Goal: Answer question/provide support: Share knowledge or assist other users

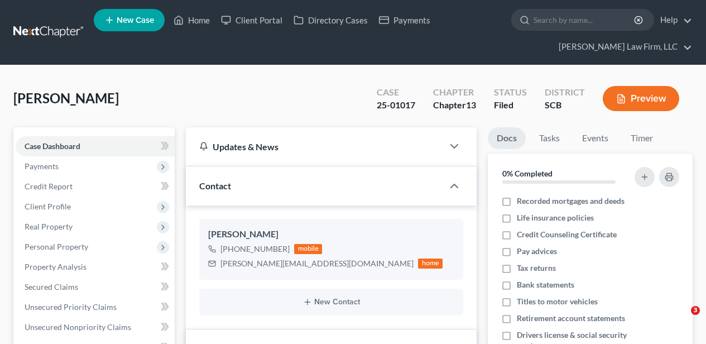
select select "2"
select select "0"
click at [199, 22] on link "Home" at bounding box center [191, 20] width 47 height 20
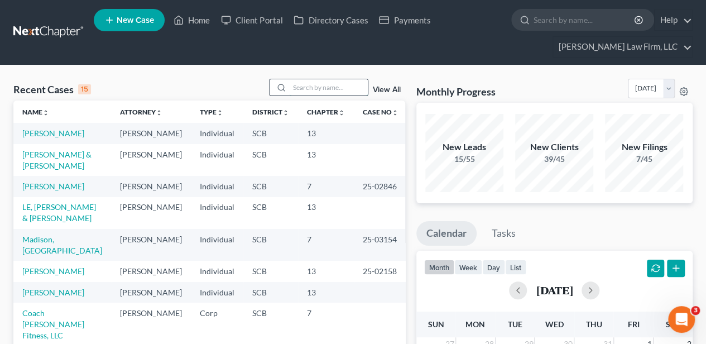
click at [335, 92] on input "search" at bounding box center [329, 87] width 78 height 16
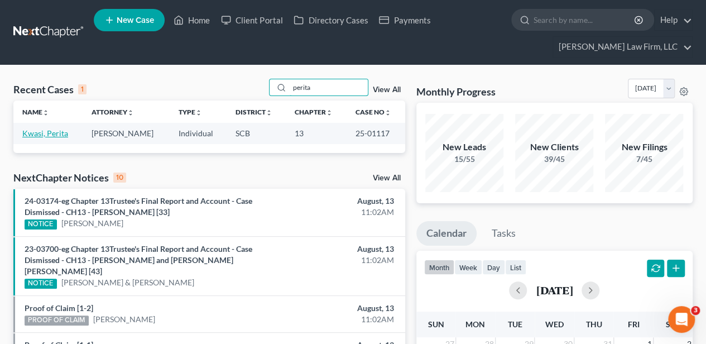
type input "perita"
click at [59, 128] on link "Kwasi, Perita" at bounding box center [45, 132] width 46 height 9
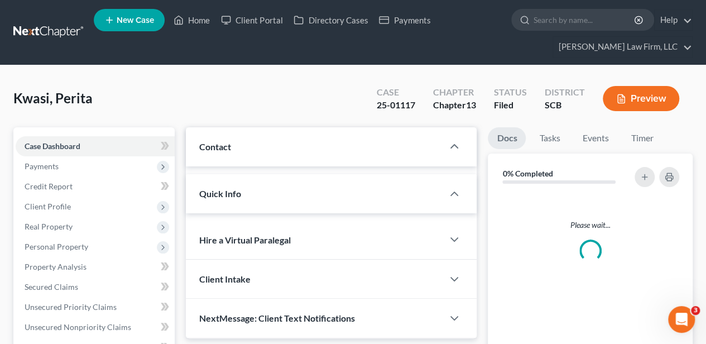
select select "2"
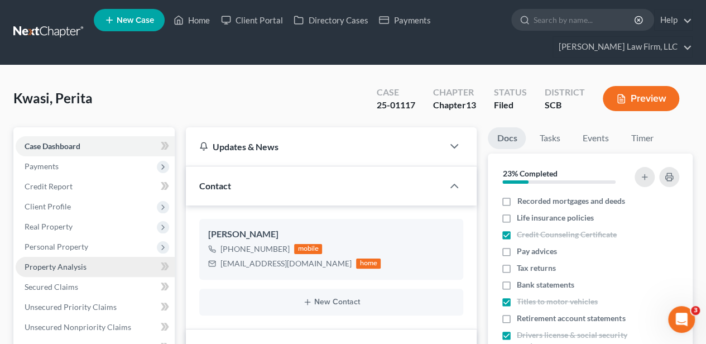
scroll to position [267, 0]
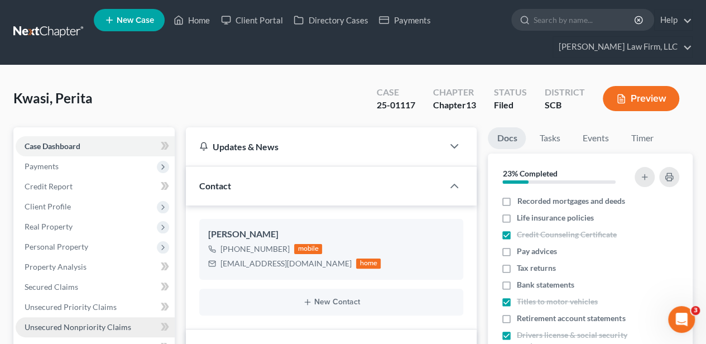
click at [102, 326] on span "Unsecured Nonpriority Claims" at bounding box center [78, 326] width 107 height 9
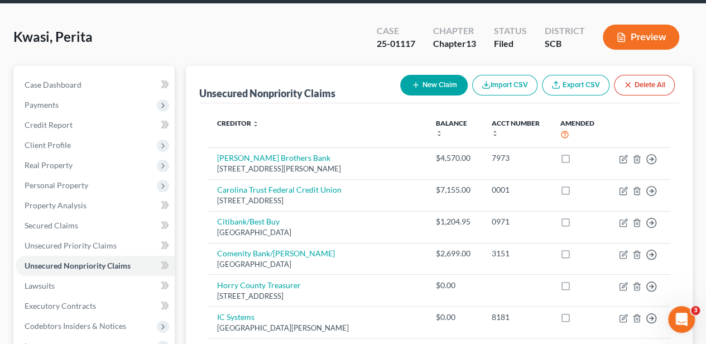
scroll to position [37, 0]
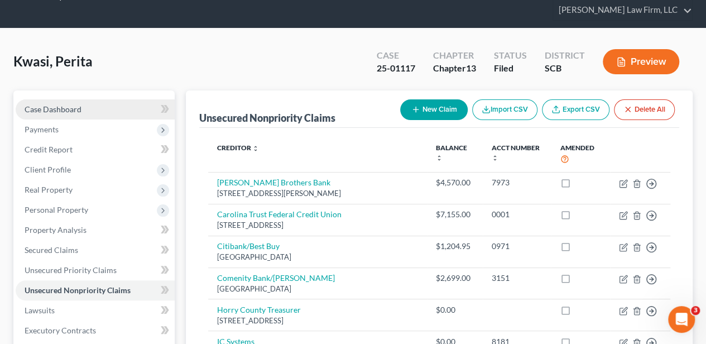
click at [83, 103] on link "Case Dashboard" at bounding box center [95, 109] width 159 height 20
select select "2"
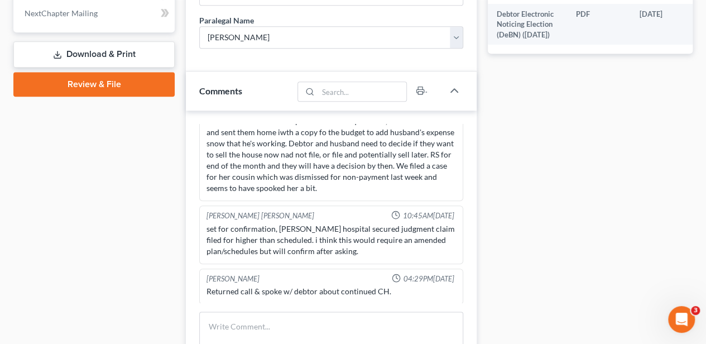
scroll to position [633, 0]
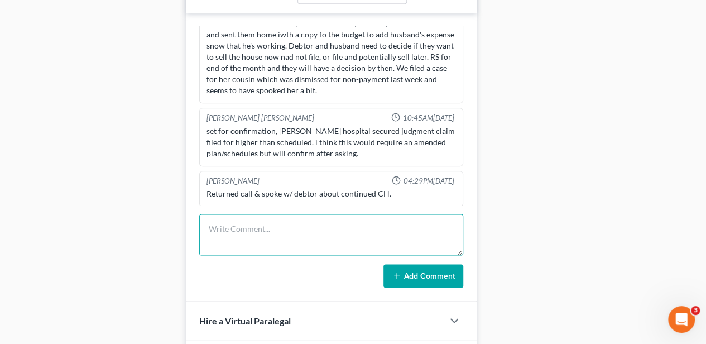
click at [305, 217] on textarea at bounding box center [331, 234] width 264 height 41
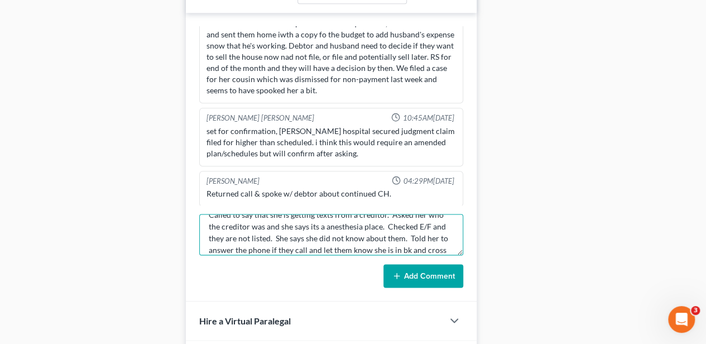
scroll to position [26, 0]
type textarea "Called to say that she is getting texts from a creditor. Asked her who the cred…"
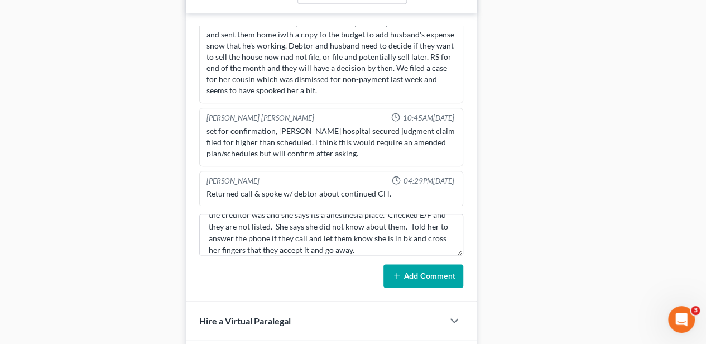
click at [423, 269] on button "Add Comment" at bounding box center [424, 275] width 80 height 23
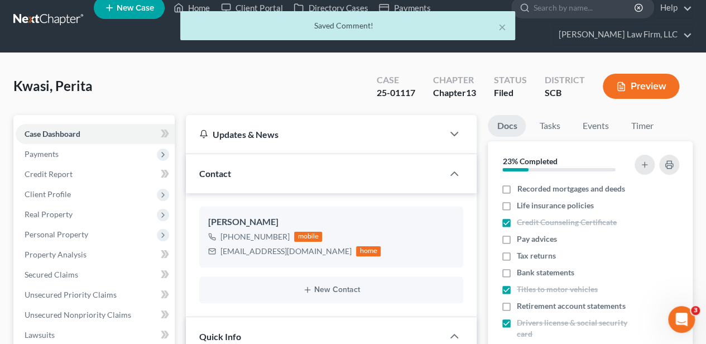
scroll to position [0, 0]
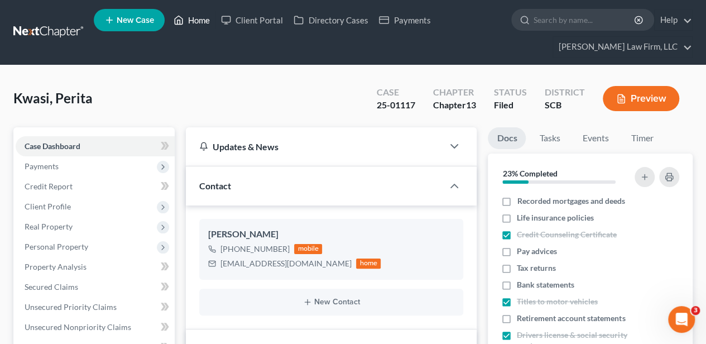
drag, startPoint x: 207, startPoint y: 20, endPoint x: 330, endPoint y: 71, distance: 133.4
click at [207, 19] on link "Home" at bounding box center [191, 20] width 47 height 20
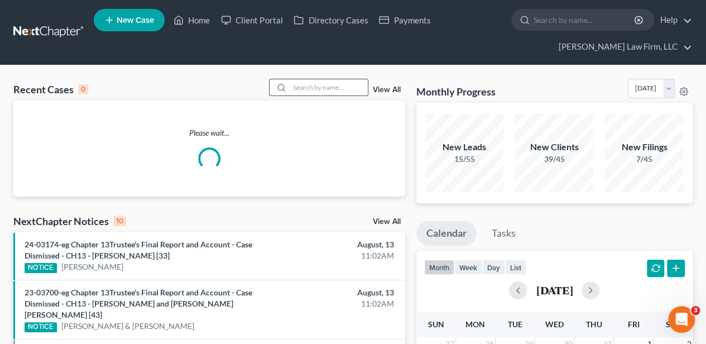
click at [335, 84] on input "search" at bounding box center [329, 87] width 78 height 16
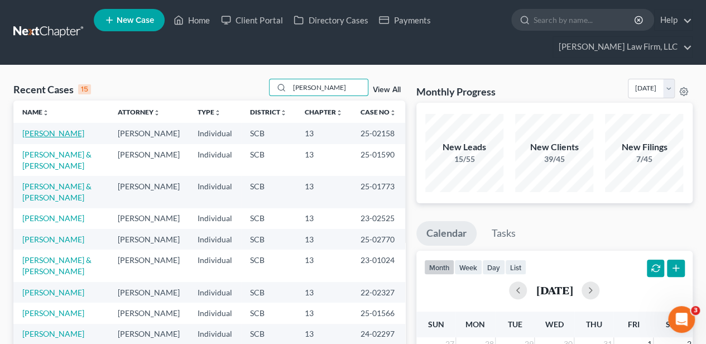
type input "[PERSON_NAME]"
click at [68, 133] on link "[PERSON_NAME]" at bounding box center [53, 132] width 62 height 9
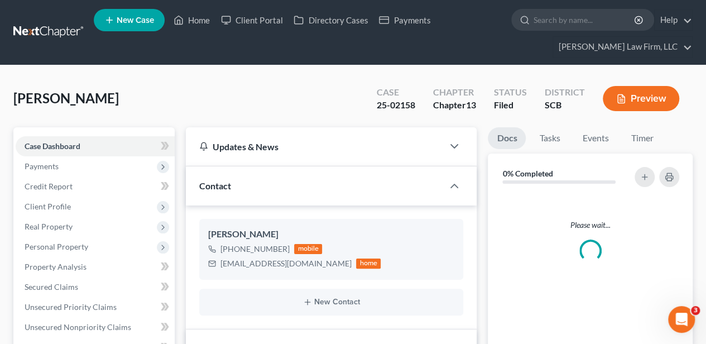
scroll to position [86, 0]
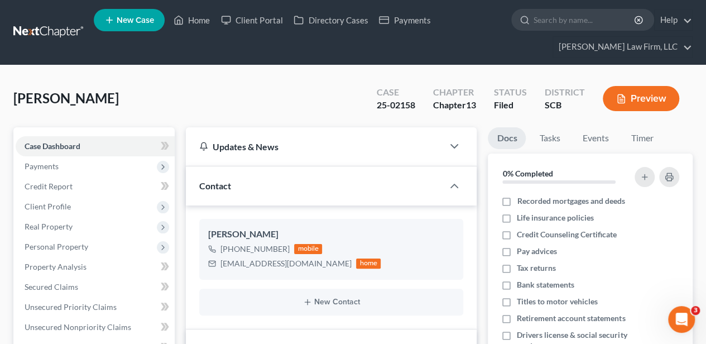
select select "2"
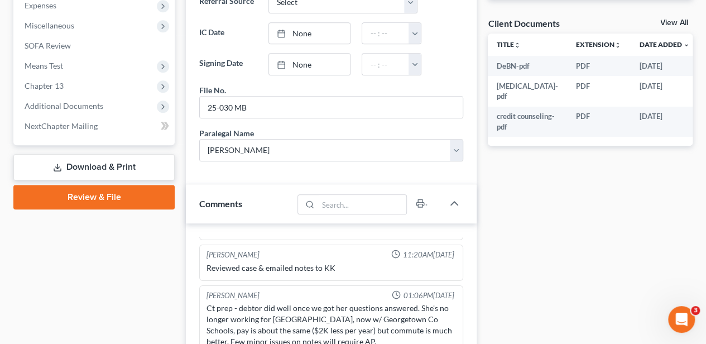
scroll to position [558, 0]
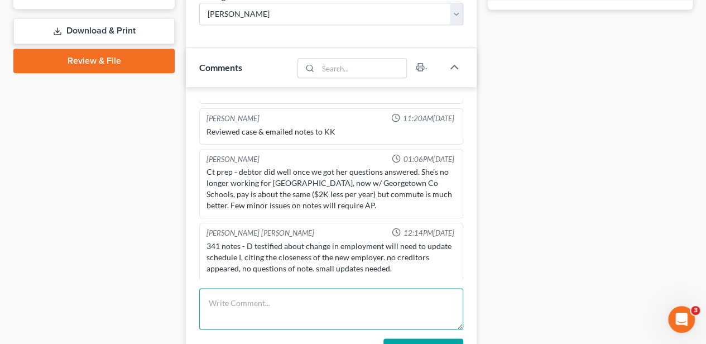
click at [271, 310] on textarea at bounding box center [331, 308] width 264 height 41
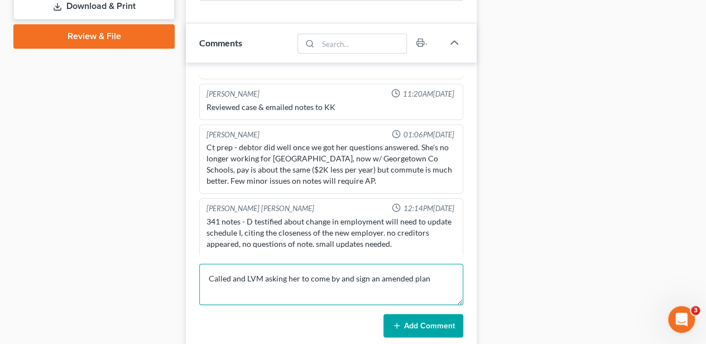
scroll to position [595, 0]
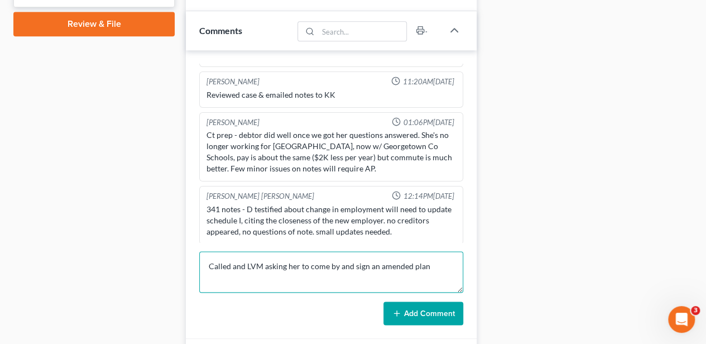
type textarea "Called and LVM asking her to come by and sign an amended plan"
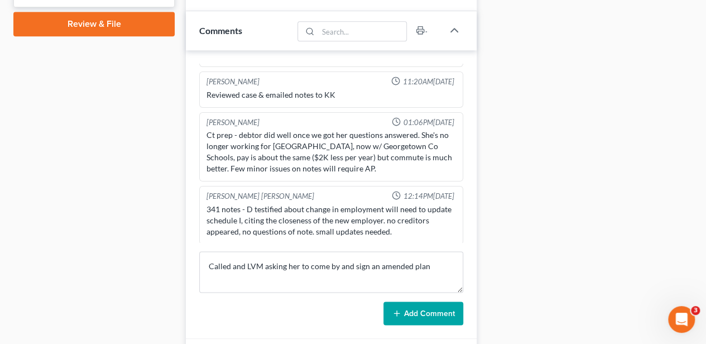
click at [416, 309] on button "Add Comment" at bounding box center [424, 313] width 80 height 23
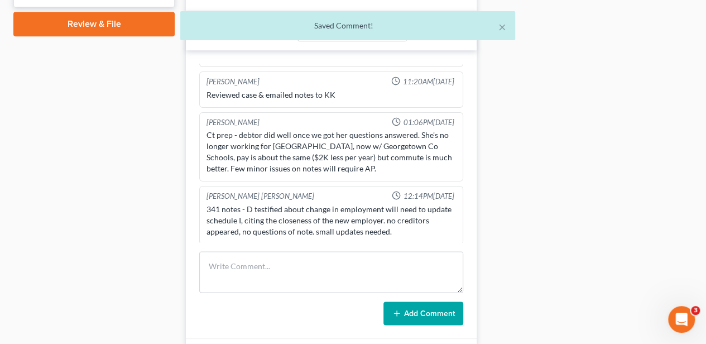
scroll to position [127, 0]
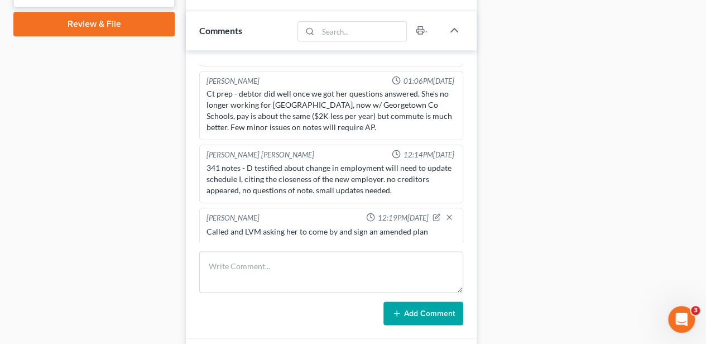
drag, startPoint x: 677, startPoint y: 95, endPoint x: 552, endPoint y: 71, distance: 126.8
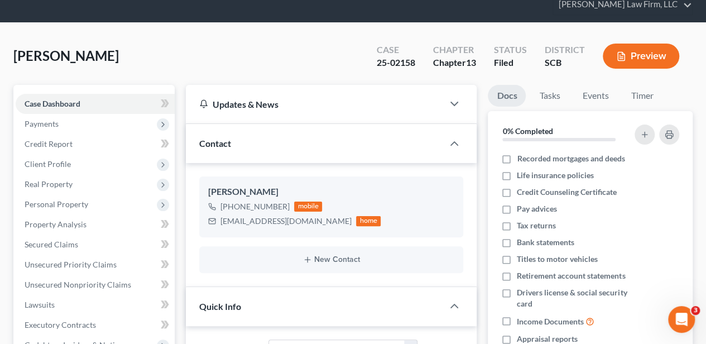
scroll to position [0, 0]
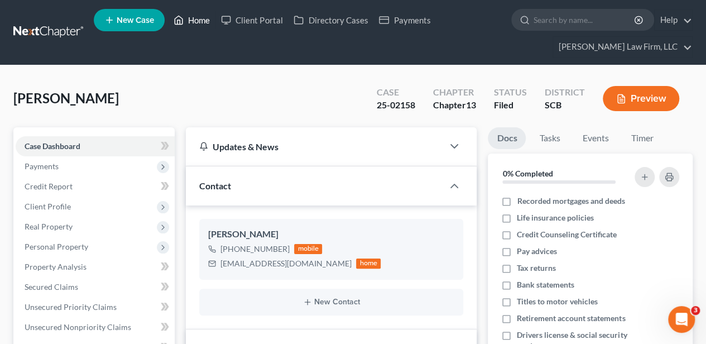
drag, startPoint x: 189, startPoint y: 27, endPoint x: 266, endPoint y: 50, distance: 80.4
click at [189, 27] on link "Home" at bounding box center [191, 20] width 47 height 20
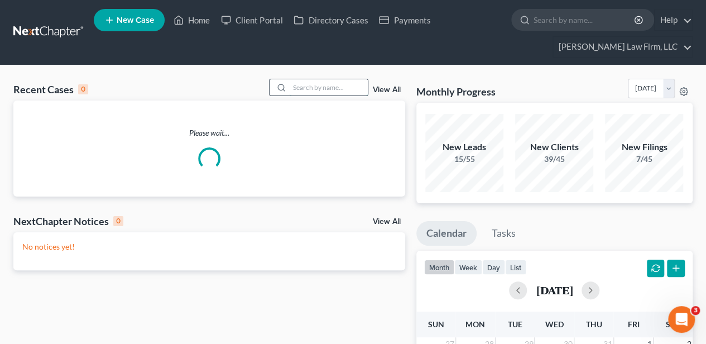
click at [329, 86] on input "search" at bounding box center [329, 87] width 78 height 16
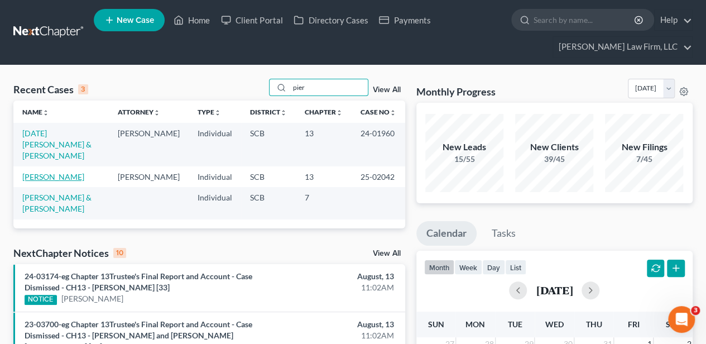
type input "pier"
click at [47, 172] on link "[PERSON_NAME]" at bounding box center [53, 176] width 62 height 9
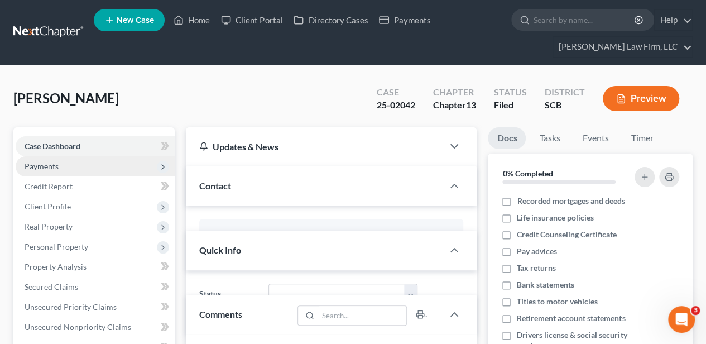
select select "2"
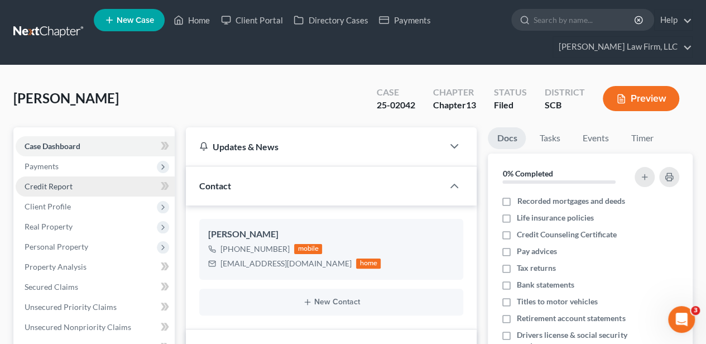
scroll to position [142, 0]
